Goal: Transaction & Acquisition: Purchase product/service

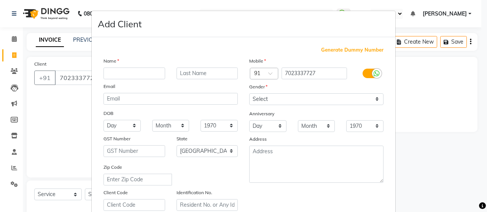
select select "6429"
select select "service"
select select "22"
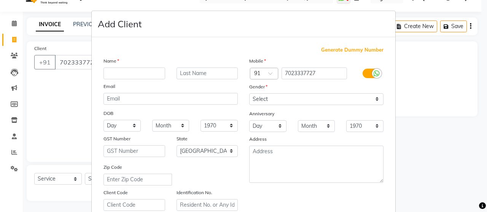
click at [12, 24] on ngb-modal-window "Add Client Generate Dummy Number Name Email DOB Day 01 02 03 04 05 06 07 08 09 …" at bounding box center [243, 106] width 487 height 212
click at [14, 28] on ngb-modal-window "Add Client Generate Dummy Number Name Email DOB Day 01 02 03 04 05 06 07 08 09 …" at bounding box center [243, 106] width 487 height 212
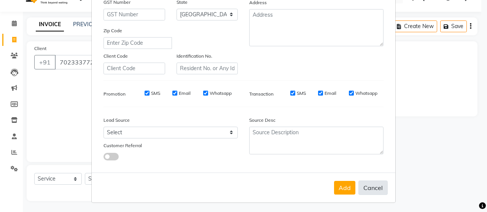
click at [382, 188] on button "Cancel" at bounding box center [372, 188] width 29 height 14
select select
select select "null"
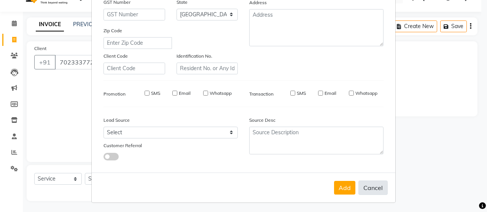
select select
checkbox input "false"
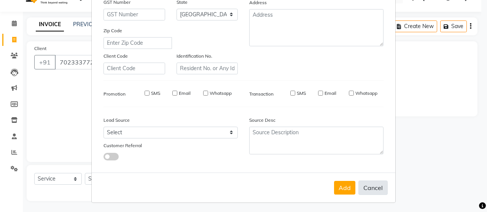
checkbox input "false"
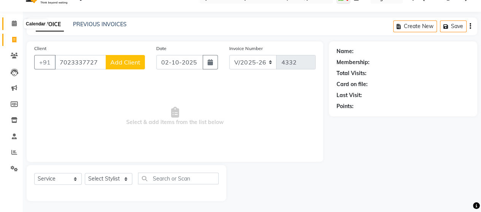
click at [13, 21] on icon at bounding box center [14, 24] width 5 height 6
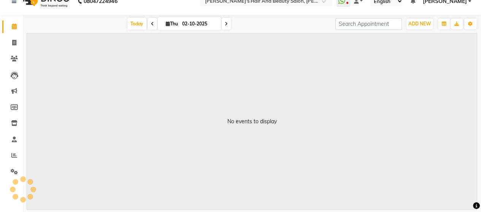
scroll to position [12, 0]
click at [11, 47] on span at bounding box center [14, 43] width 13 height 9
select select "service"
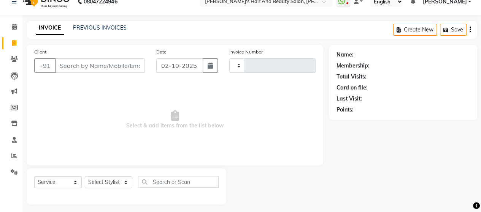
type input "4332"
select select "6429"
click at [84, 64] on input "Client" at bounding box center [100, 66] width 90 height 14
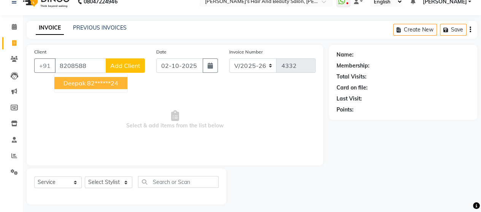
click at [100, 78] on button "Deepak 82******24" at bounding box center [90, 83] width 73 height 12
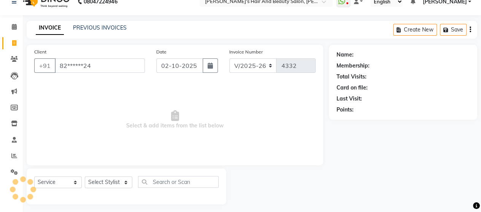
type input "82******24"
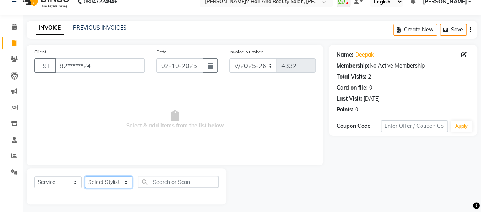
click at [98, 183] on select "Select Stylist Admin Datta Durga [PERSON_NAME] [PERSON_NAME] [PERSON_NAME] Rohit" at bounding box center [109, 183] width 48 height 12
select select "58673"
click at [85, 177] on select "Select Stylist Admin Datta Durga [PERSON_NAME] [PERSON_NAME] [PERSON_NAME] Rohit" at bounding box center [109, 183] width 48 height 12
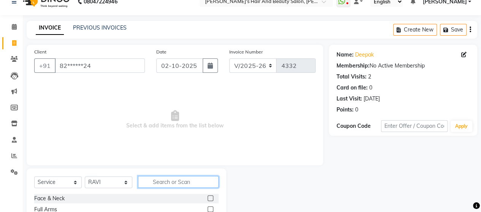
click at [167, 184] on input "text" at bounding box center [178, 182] width 81 height 12
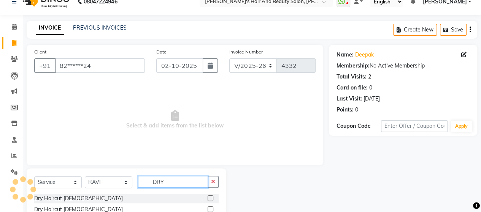
type input "DRY"
click at [211, 208] on label at bounding box center [211, 210] width 6 height 6
click at [211, 208] on input "checkbox" at bounding box center [210, 210] width 5 height 5
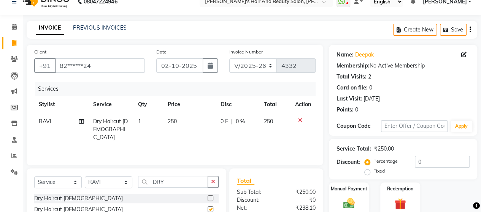
checkbox input "false"
click at [352, 197] on img at bounding box center [348, 204] width 19 height 14
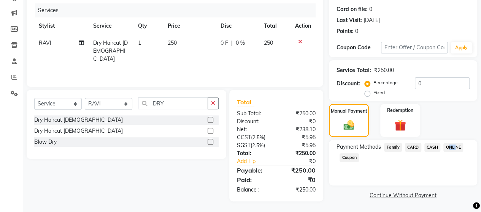
drag, startPoint x: 453, startPoint y: 142, endPoint x: 454, endPoint y: 151, distance: 9.2
click at [454, 151] on div "Payment Methods Family CARD CASH ONLINE Coupon" at bounding box center [403, 163] width 148 height 46
click at [454, 151] on span "ONLINE" at bounding box center [453, 147] width 20 height 9
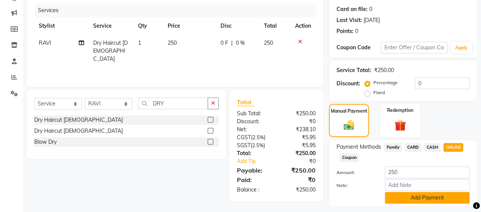
click at [437, 203] on button "Add Payment" at bounding box center [427, 198] width 85 height 12
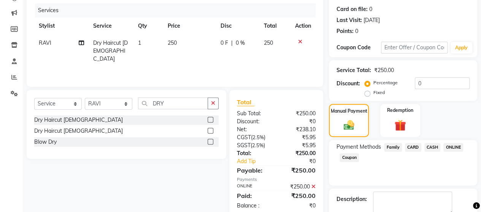
scroll to position [133, 0]
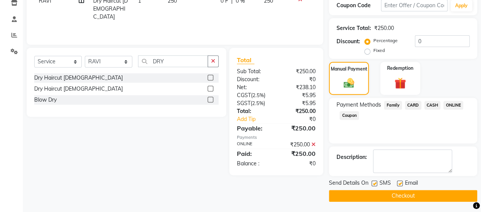
click at [442, 194] on button "Checkout" at bounding box center [403, 196] width 148 height 12
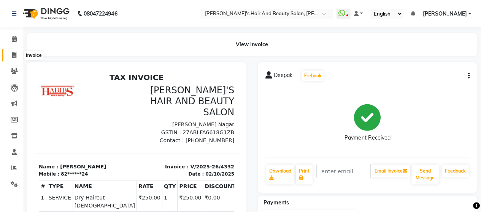
click at [14, 54] on icon at bounding box center [14, 55] width 4 height 6
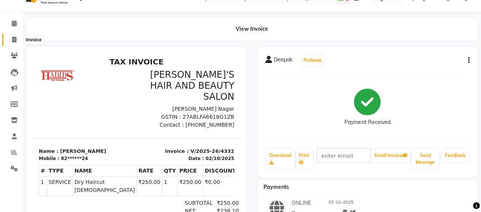
select select "6429"
select select "service"
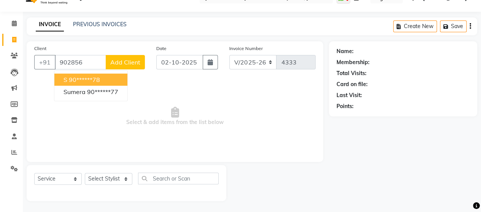
click at [82, 79] on ngb-highlight "90******78" at bounding box center [84, 80] width 31 height 8
type input "90******78"
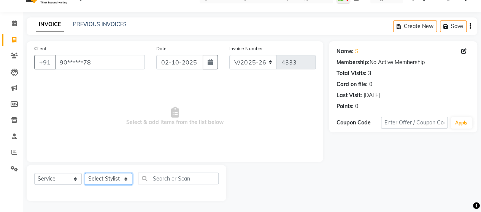
click at [106, 178] on select "Select Stylist Admin Datta Durga [PERSON_NAME] [PERSON_NAME] [PERSON_NAME] Rohit" at bounding box center [109, 179] width 48 height 12
select select "62464"
click at [85, 173] on select "Select Stylist Admin Datta Durga [PERSON_NAME] [PERSON_NAME] [PERSON_NAME] Rohit" at bounding box center [109, 179] width 48 height 12
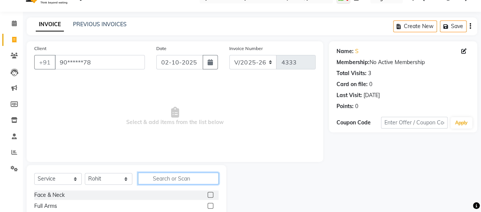
click at [161, 182] on input "text" at bounding box center [178, 179] width 81 height 12
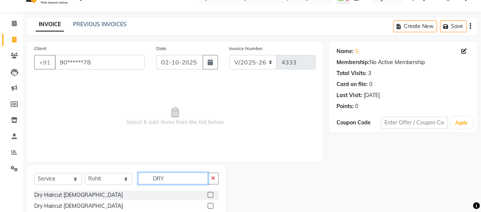
type input "DRY"
click at [209, 202] on div at bounding box center [213, 207] width 11 height 10
click at [209, 204] on label at bounding box center [211, 206] width 6 height 6
click at [209, 204] on input "checkbox" at bounding box center [210, 206] width 5 height 5
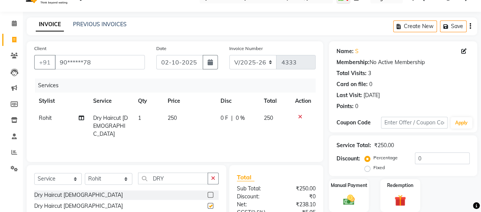
checkbox input "false"
click at [181, 169] on div "Select Service Product Membership Package Voucher Prepaid Gift Card Select Styl…" at bounding box center [127, 199] width 200 height 69
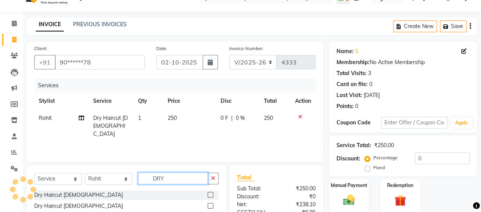
click at [179, 176] on input "DRY" at bounding box center [173, 179] width 70 height 12
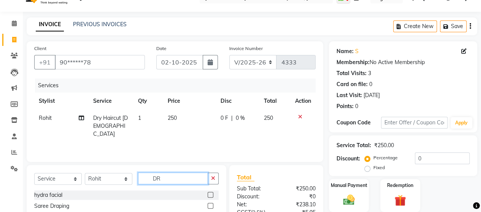
type input "D"
type input "B TR"
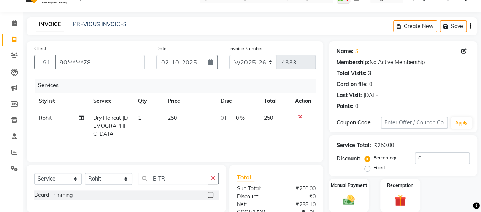
click at [208, 194] on label at bounding box center [211, 195] width 6 height 6
click at [208, 194] on input "checkbox" at bounding box center [210, 195] width 5 height 5
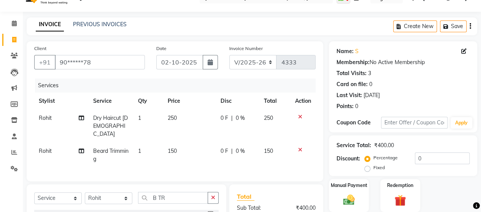
checkbox input "false"
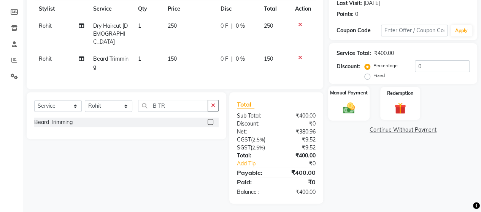
click at [348, 102] on img at bounding box center [348, 108] width 19 height 14
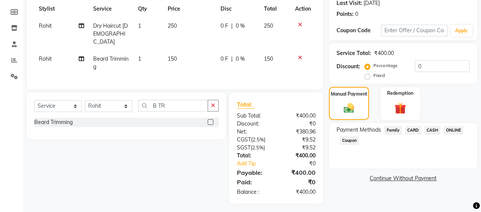
click at [449, 129] on span "ONLINE" at bounding box center [453, 130] width 20 height 9
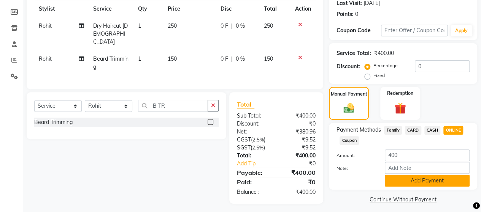
click at [439, 184] on button "Add Payment" at bounding box center [427, 181] width 85 height 12
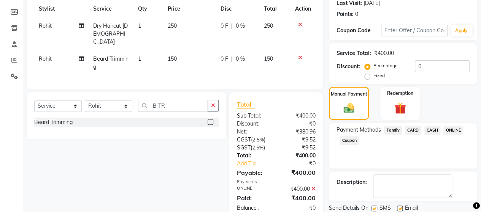
scroll to position [133, 0]
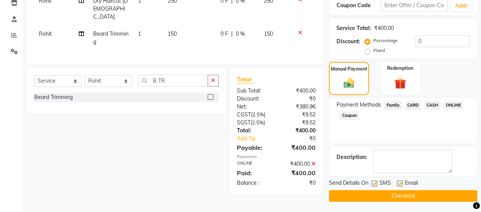
click at [438, 195] on button "Checkout" at bounding box center [403, 196] width 148 height 12
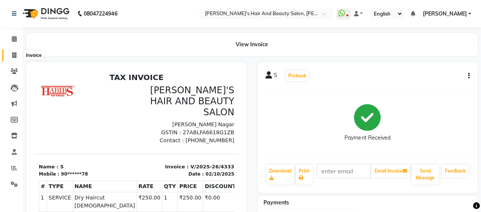
click at [15, 57] on icon at bounding box center [14, 55] width 4 height 6
select select "service"
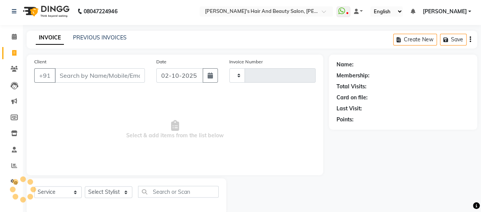
type input "4334"
select select "6429"
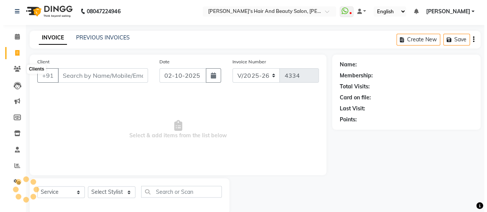
scroll to position [16, 0]
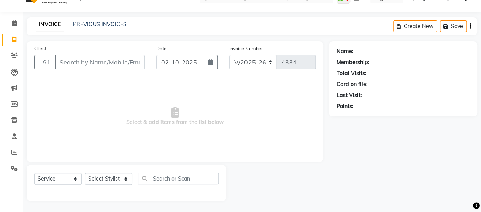
click at [70, 66] on input "Client" at bounding box center [100, 62] width 90 height 14
type input "9665350341"
click at [123, 62] on span "Add Client" at bounding box center [125, 63] width 30 height 8
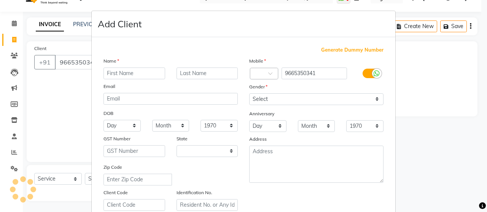
select select "22"
click at [129, 70] on input "text" at bounding box center [134, 74] width 62 height 12
type input "[PERSON_NAME]"
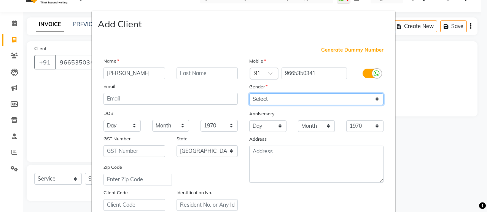
click at [268, 99] on select "Select [DEMOGRAPHIC_DATA] [DEMOGRAPHIC_DATA] Other Prefer Not To Say" at bounding box center [316, 100] width 134 height 12
select select "[DEMOGRAPHIC_DATA]"
click at [249, 94] on select "Select [DEMOGRAPHIC_DATA] [DEMOGRAPHIC_DATA] Other Prefer Not To Say" at bounding box center [316, 100] width 134 height 12
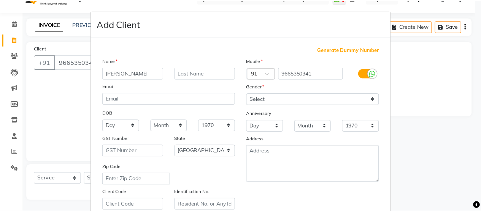
scroll to position [137, 0]
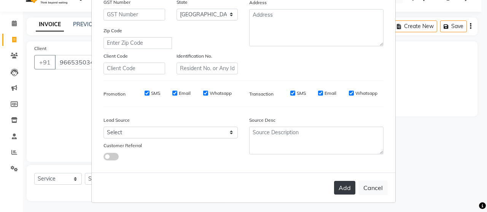
click at [341, 188] on button "Add" at bounding box center [344, 188] width 21 height 14
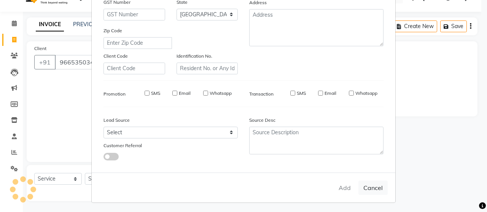
type input "96******41"
select select
select select "null"
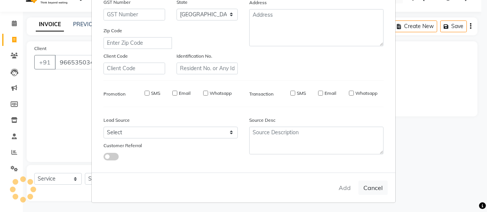
select select
checkbox input "false"
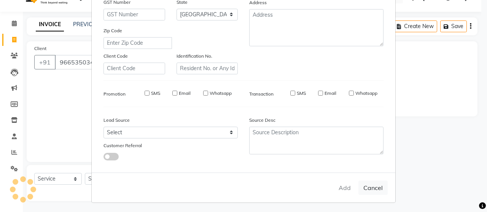
checkbox input "false"
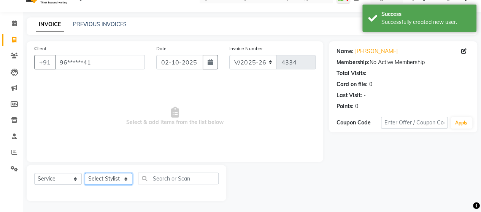
click at [106, 179] on select "Select Stylist Admin Datta Durga [PERSON_NAME] [PERSON_NAME] [PERSON_NAME] Rohit" at bounding box center [109, 179] width 48 height 12
select select "48826"
click at [85, 173] on select "Select Stylist Admin Datta Durga [PERSON_NAME] [PERSON_NAME] [PERSON_NAME] Rohit" at bounding box center [109, 179] width 48 height 12
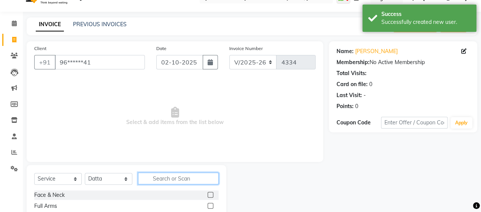
click at [165, 177] on input "text" at bounding box center [178, 179] width 81 height 12
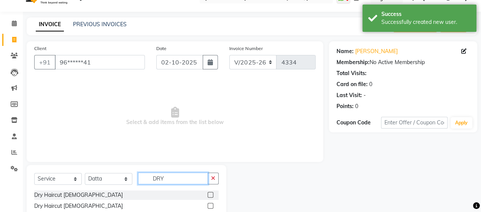
type input "DRY"
click at [212, 205] on label at bounding box center [211, 206] width 6 height 6
click at [212, 205] on input "checkbox" at bounding box center [210, 206] width 5 height 5
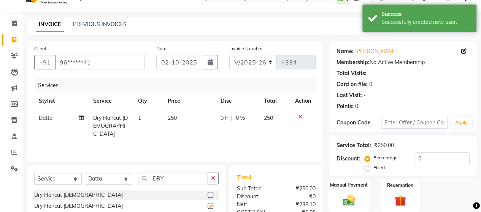
checkbox input "false"
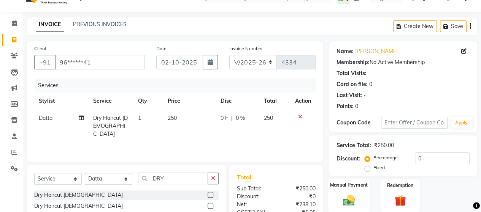
click at [338, 191] on div "Manual Payment" at bounding box center [348, 196] width 41 height 35
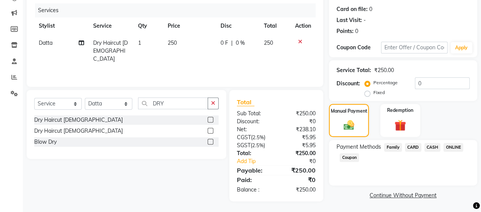
click at [456, 151] on span "ONLINE" at bounding box center [453, 147] width 20 height 9
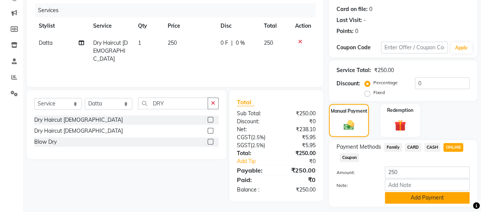
click at [443, 197] on button "Add Payment" at bounding box center [427, 198] width 85 height 12
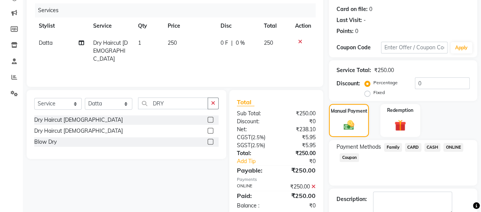
scroll to position [133, 0]
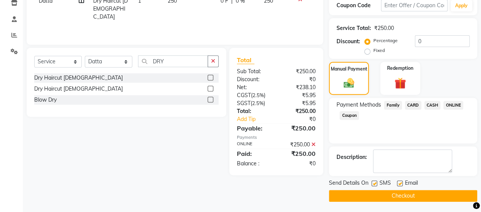
click at [433, 189] on div "Send Details On SMS Email Checkout" at bounding box center [403, 190] width 148 height 23
click at [431, 193] on button "Checkout" at bounding box center [403, 196] width 148 height 12
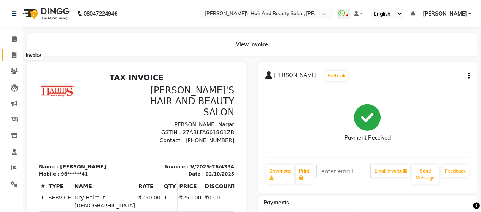
click at [16, 53] on span at bounding box center [14, 55] width 13 height 9
select select "service"
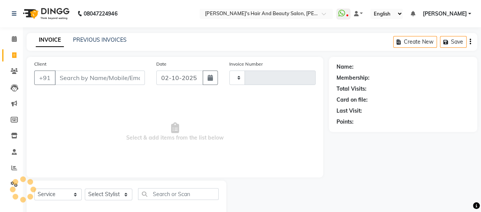
scroll to position [16, 0]
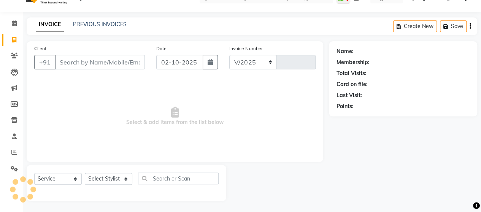
select select "6429"
type input "4335"
click at [104, 63] on input "Client" at bounding box center [100, 62] width 90 height 14
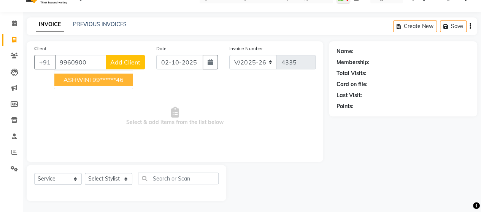
click at [113, 82] on ngb-highlight "99******46" at bounding box center [107, 80] width 31 height 8
type input "99******46"
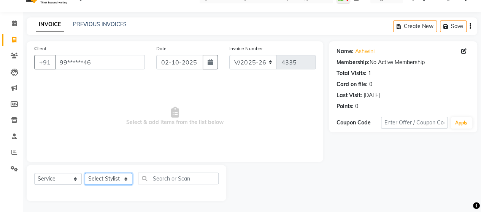
click at [99, 178] on select "Select Stylist Admin Datta Durga [PERSON_NAME] [PERSON_NAME] [PERSON_NAME] Rohit" at bounding box center [109, 179] width 48 height 12
select select "57451"
click at [85, 173] on select "Select Stylist Admin Datta Durga [PERSON_NAME] [PERSON_NAME] [PERSON_NAME] Rohit" at bounding box center [109, 179] width 48 height 12
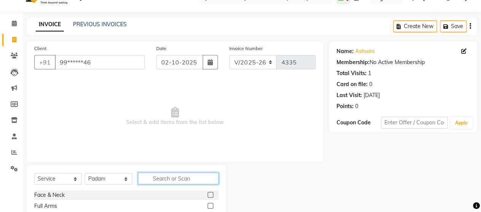
click at [151, 182] on input "text" at bounding box center [178, 179] width 81 height 12
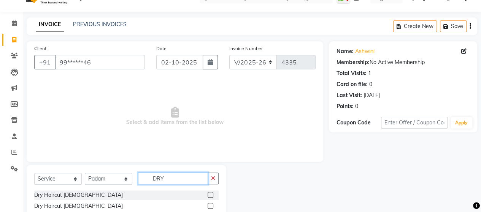
type input "DRY"
click at [207, 196] on div "Dry Haircut [DEMOGRAPHIC_DATA]" at bounding box center [126, 196] width 184 height 10
click at [212, 196] on label at bounding box center [211, 195] width 6 height 6
click at [212, 196] on input "checkbox" at bounding box center [210, 195] width 5 height 5
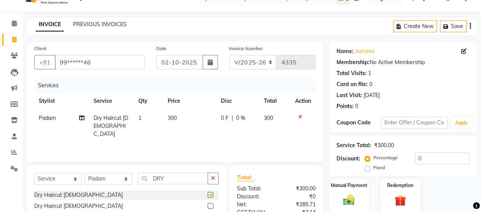
checkbox input "false"
click at [345, 191] on div "Manual Payment" at bounding box center [348, 196] width 41 height 35
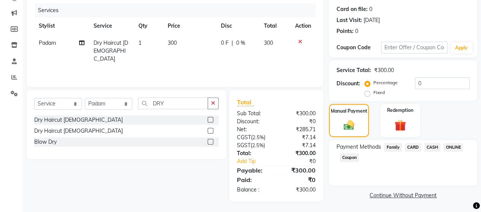
click at [452, 144] on span "ONLINE" at bounding box center [453, 147] width 20 height 9
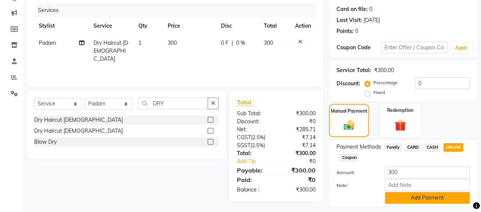
click at [438, 195] on button "Add Payment" at bounding box center [427, 198] width 85 height 12
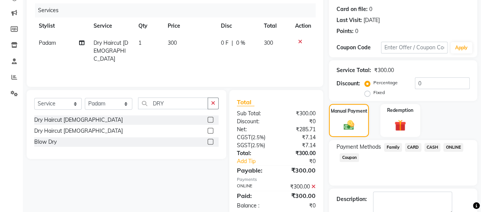
scroll to position [133, 0]
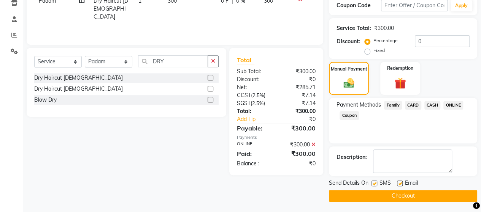
click at [412, 196] on button "Checkout" at bounding box center [403, 196] width 148 height 12
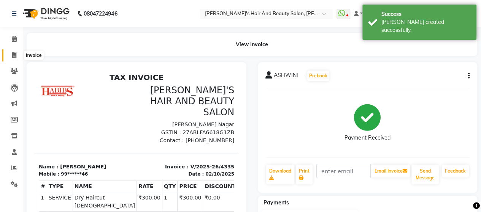
click at [14, 55] on icon at bounding box center [14, 55] width 4 height 6
select select "6429"
select select "service"
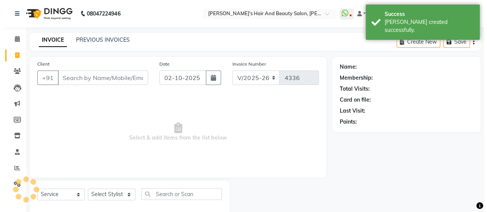
scroll to position [16, 0]
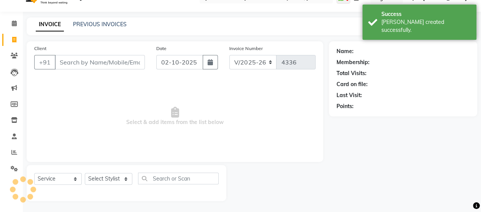
click at [75, 66] on input "Client" at bounding box center [100, 62] width 90 height 14
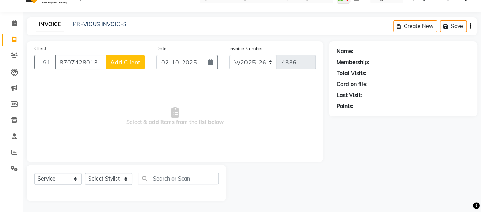
type input "8707428013"
click at [125, 63] on span "Add Client" at bounding box center [125, 63] width 30 height 8
select select "22"
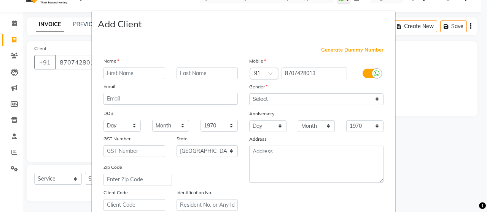
click at [141, 68] on input "text" at bounding box center [134, 74] width 62 height 12
click at [140, 71] on input "text" at bounding box center [134, 74] width 62 height 12
type input "ROHIT"
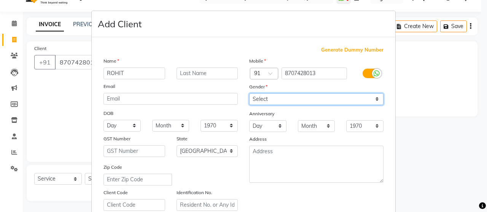
click at [255, 98] on select "Select [DEMOGRAPHIC_DATA] [DEMOGRAPHIC_DATA] Other Prefer Not To Say" at bounding box center [316, 100] width 134 height 12
select select "[DEMOGRAPHIC_DATA]"
click at [249, 94] on select "Select [DEMOGRAPHIC_DATA] [DEMOGRAPHIC_DATA] Other Prefer Not To Say" at bounding box center [316, 100] width 134 height 12
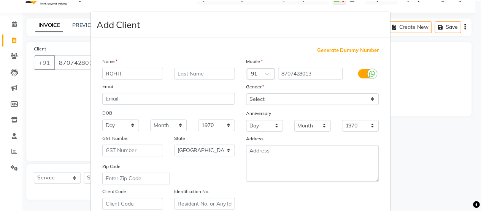
scroll to position [137, 0]
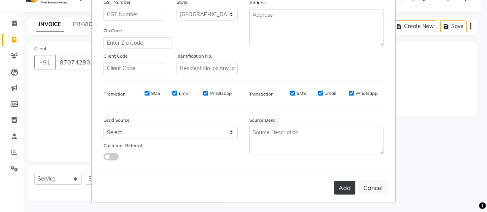
click at [341, 187] on button "Add" at bounding box center [344, 188] width 21 height 14
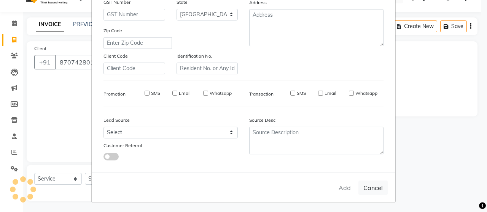
type input "87******13"
select select
select select "null"
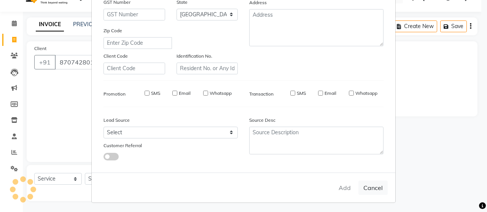
select select
checkbox input "false"
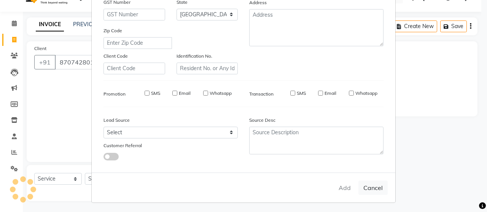
checkbox input "false"
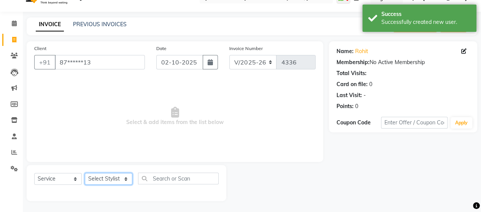
click at [108, 173] on select "Select Stylist Admin Datta Durga [PERSON_NAME] [PERSON_NAME] [PERSON_NAME] Rohit" at bounding box center [109, 179] width 48 height 12
select select "62464"
click at [85, 173] on select "Select Stylist Admin Datta Durga [PERSON_NAME] [PERSON_NAME] [PERSON_NAME] Rohit" at bounding box center [109, 179] width 48 height 12
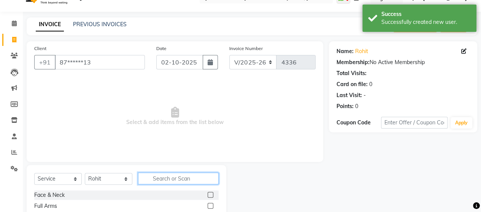
click at [169, 181] on input "text" at bounding box center [178, 179] width 81 height 12
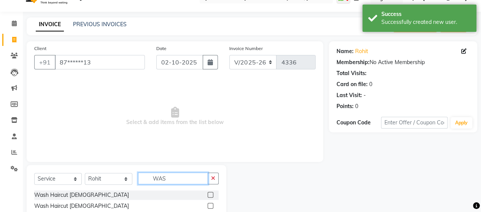
type input "WAS"
click at [209, 208] on label at bounding box center [211, 206] width 6 height 6
click at [209, 208] on input "checkbox" at bounding box center [210, 206] width 5 height 5
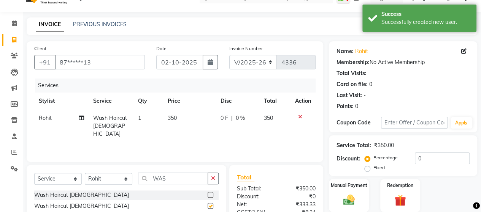
checkbox input "false"
click at [344, 195] on img at bounding box center [348, 200] width 19 height 14
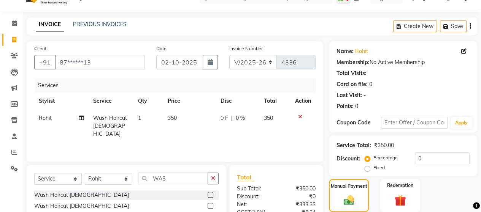
scroll to position [91, 0]
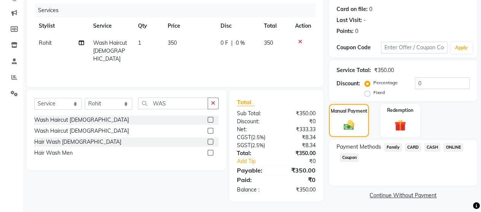
click at [455, 148] on span "ONLINE" at bounding box center [453, 147] width 20 height 9
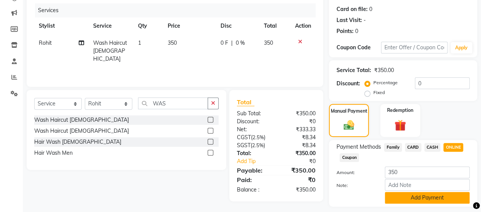
click at [438, 196] on button "Add Payment" at bounding box center [427, 198] width 85 height 12
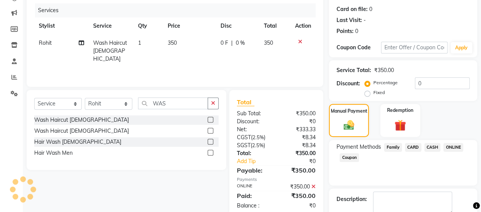
scroll to position [133, 0]
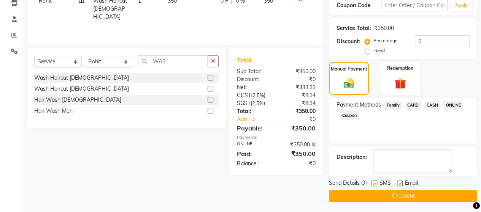
click at [423, 197] on button "Checkout" at bounding box center [403, 196] width 148 height 12
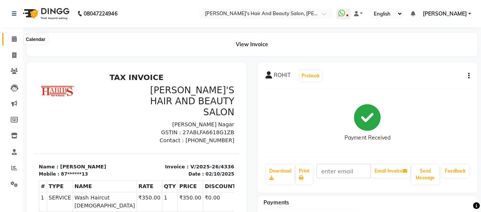
click at [12, 39] on icon at bounding box center [14, 39] width 5 height 6
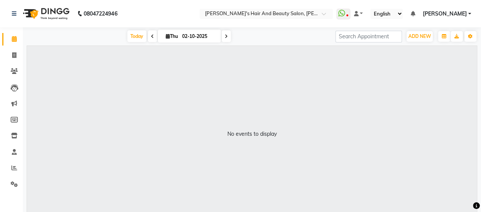
click at [177, 35] on span "Thu" at bounding box center [172, 36] width 16 height 6
select select "10"
select select "2025"
